Goal: Transaction & Acquisition: Purchase product/service

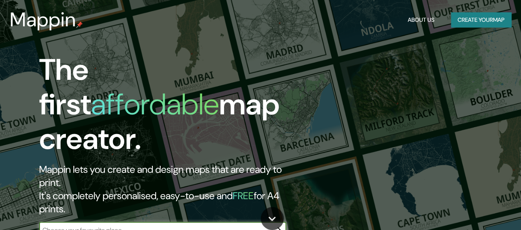
click at [79, 226] on input "text" at bounding box center [154, 230] width 231 height 9
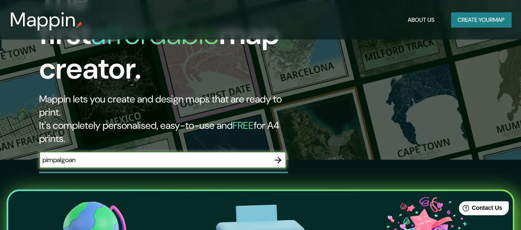
type input "pimpalgoan"
click at [280, 157] on icon "button" at bounding box center [278, 160] width 7 height 7
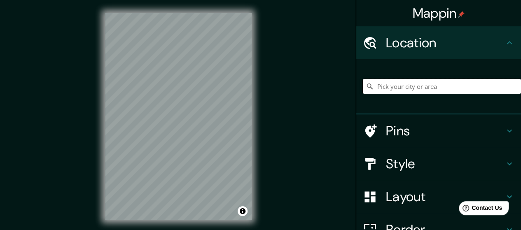
click at [410, 84] on input "Pick your city or area" at bounding box center [442, 86] width 158 height 15
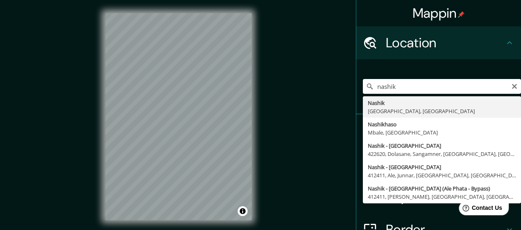
type input "[GEOGRAPHIC_DATA], [GEOGRAPHIC_DATA], [GEOGRAPHIC_DATA]"
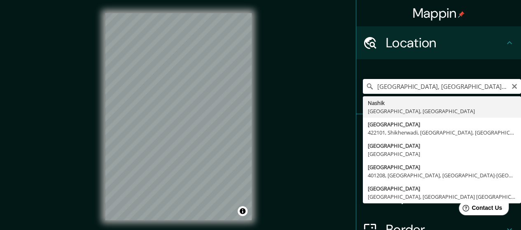
click at [326, 117] on div "Mappin Location [GEOGRAPHIC_DATA], [GEOGRAPHIC_DATA], [GEOGRAPHIC_DATA] [GEOGRA…" at bounding box center [260, 123] width 521 height 247
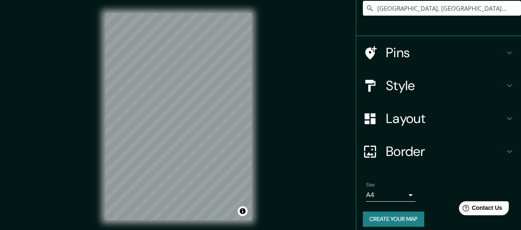
scroll to position [84, 0]
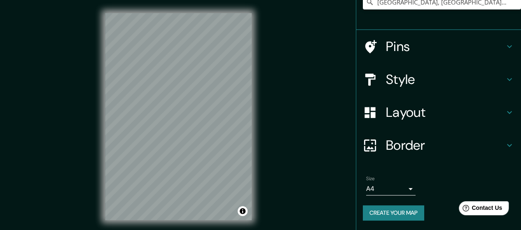
click at [443, 106] on h4 "Layout" at bounding box center [445, 112] width 119 height 16
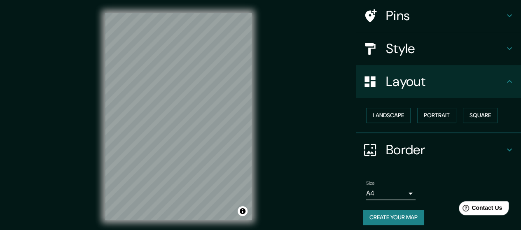
scroll to position [61, 0]
click at [390, 116] on button "Landscape" at bounding box center [388, 115] width 45 height 15
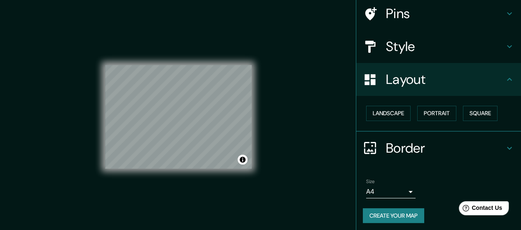
scroll to position [65, 0]
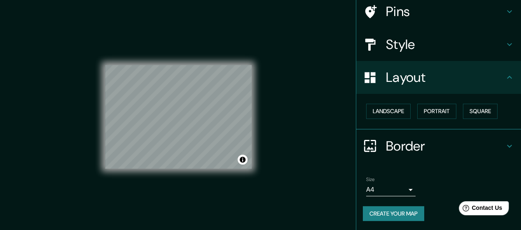
click at [393, 187] on body "Mappin Location [GEOGRAPHIC_DATA], [GEOGRAPHIC_DATA], [GEOGRAPHIC_DATA] [GEOGRA…" at bounding box center [260, 115] width 521 height 230
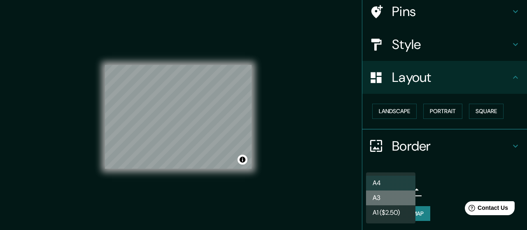
click at [390, 198] on li "A3" at bounding box center [390, 198] width 49 height 15
type input "a4"
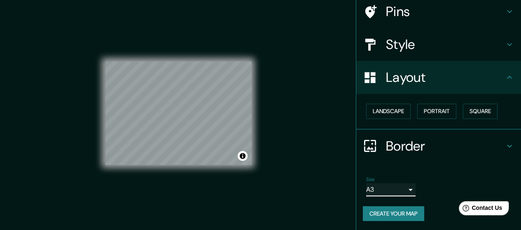
scroll to position [0, 0]
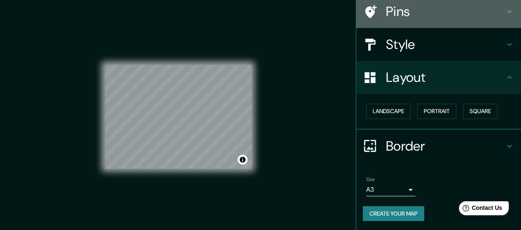
click at [407, 10] on h4 "Pins" at bounding box center [445, 11] width 119 height 16
